Goal: Task Accomplishment & Management: Manage account settings

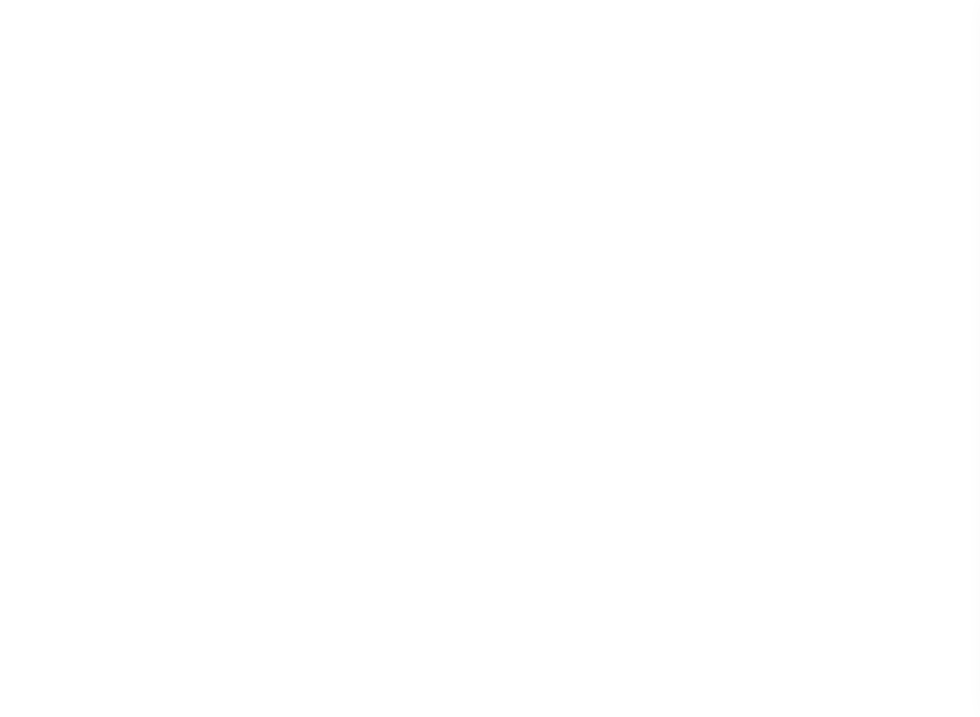
select select
checkbox input "false"
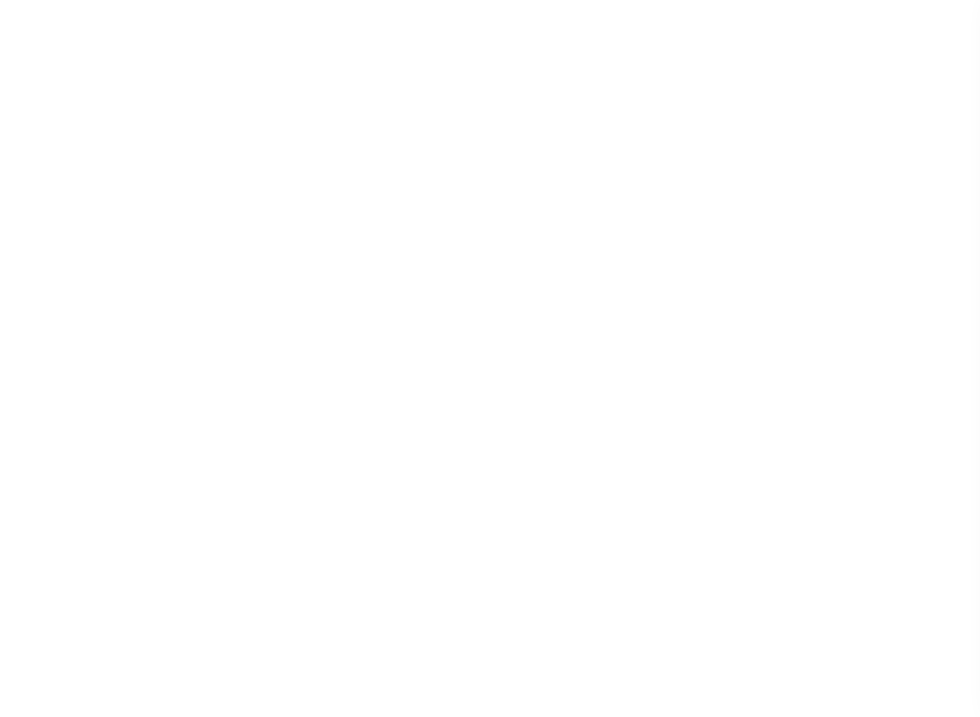
checkbox input "false"
type input "107306000"
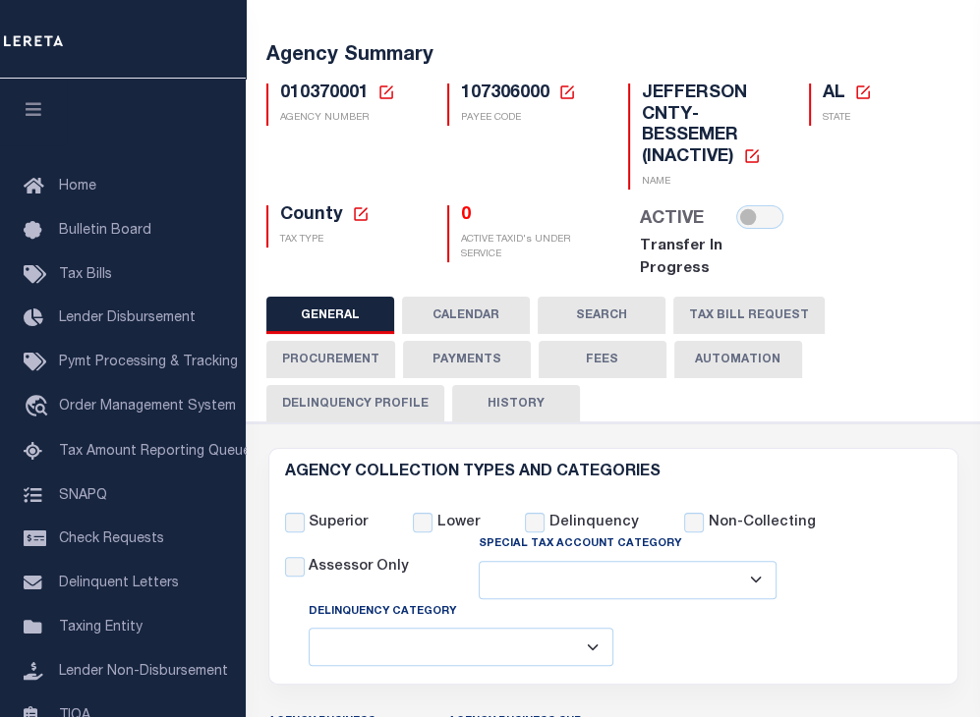
scroll to position [98, 0]
click at [507, 241] on p "ACTIVE TAXID's UNDER SERVICE" at bounding box center [530, 247] width 138 height 29
click at [483, 241] on p "ACTIVE TAXID's UNDER SERVICE" at bounding box center [530, 247] width 138 height 29
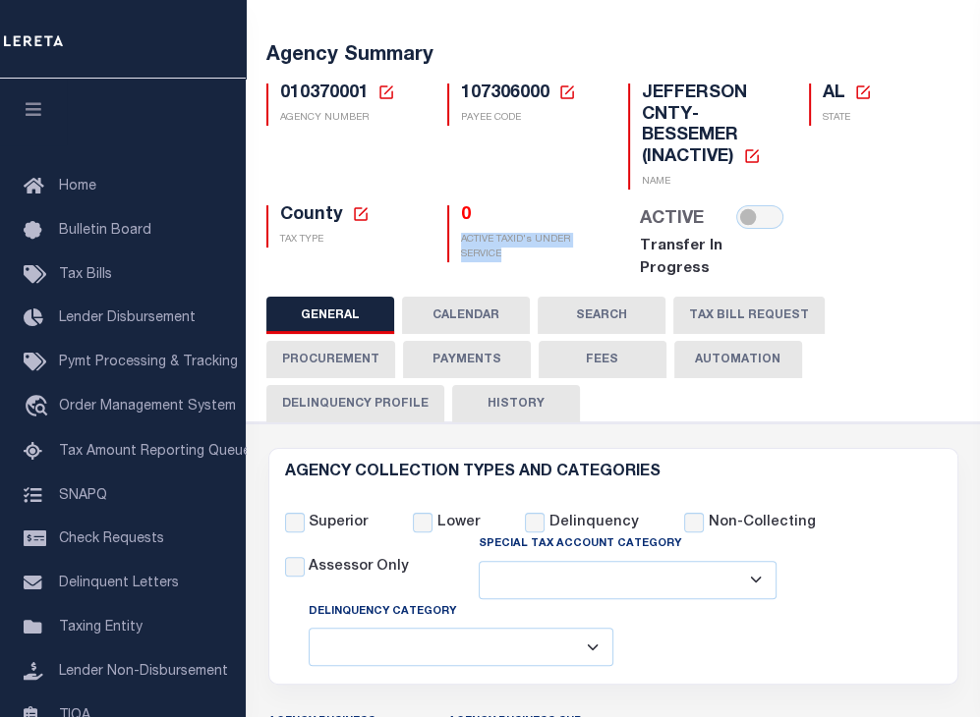
click at [483, 241] on p "ACTIVE TAXID's UNDER SERVICE" at bounding box center [530, 247] width 138 height 29
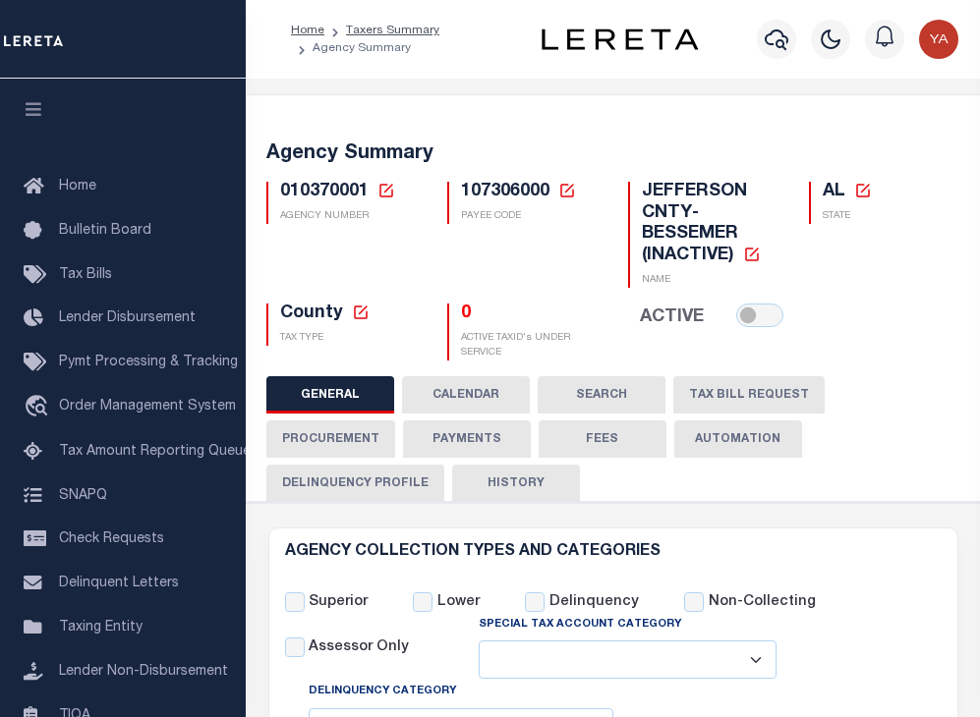
select select
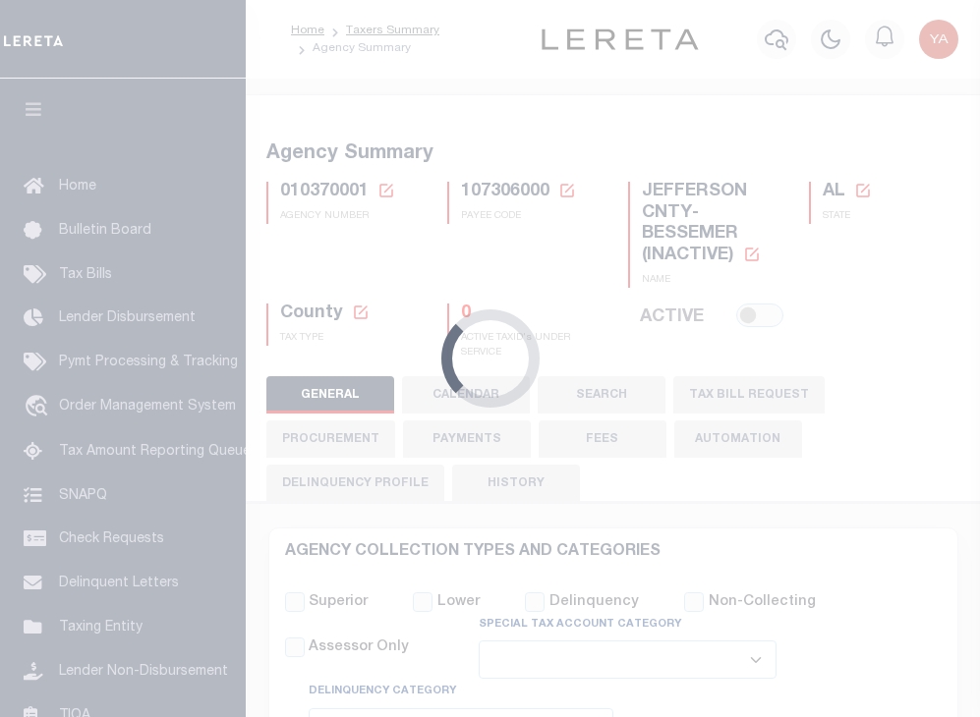
select select
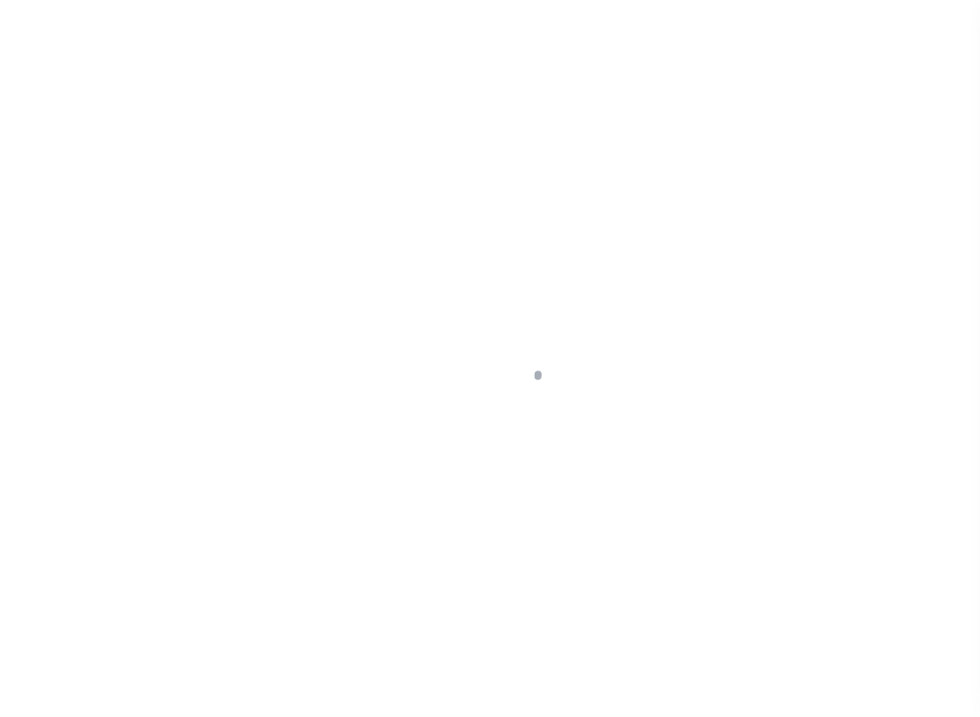
select select
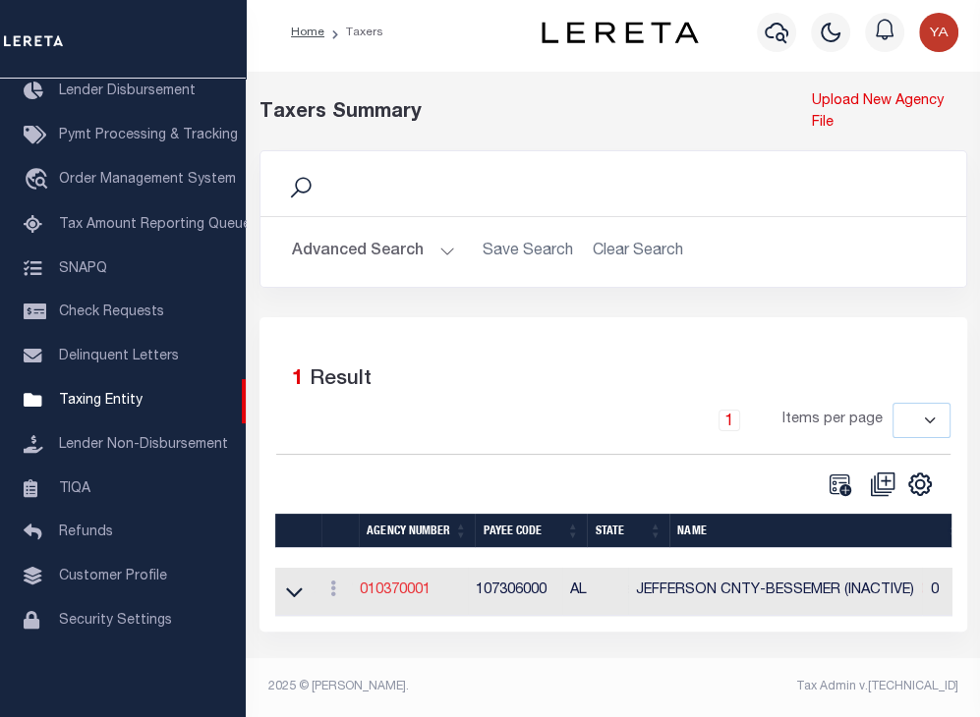
click at [382, 593] on link "010370001" at bounding box center [395, 591] width 71 height 14
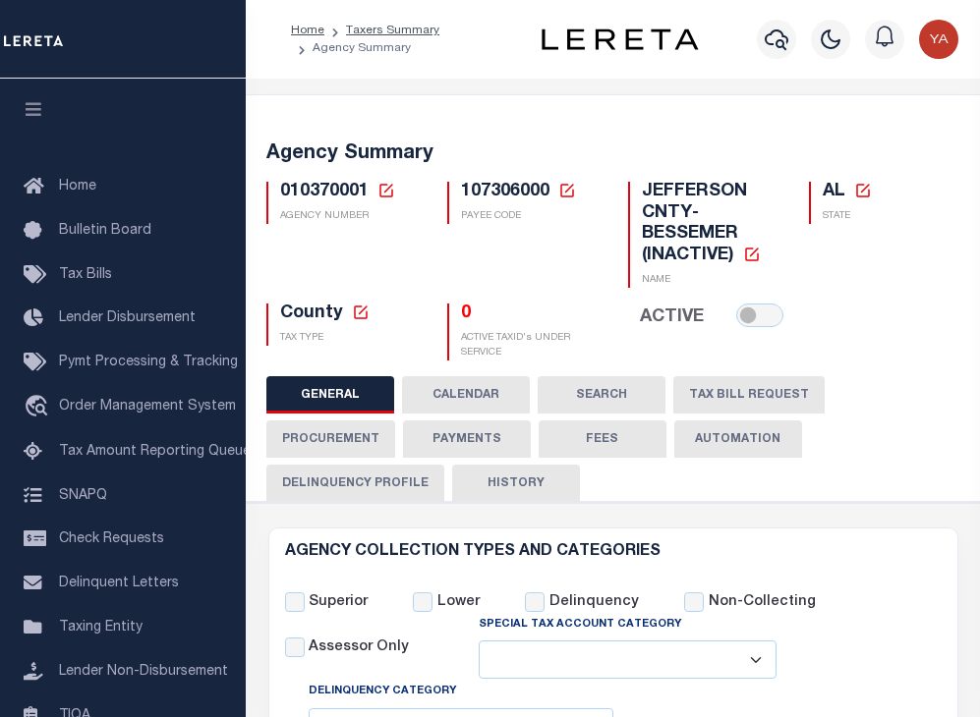
select select
